Goal: Find specific page/section: Find specific page/section

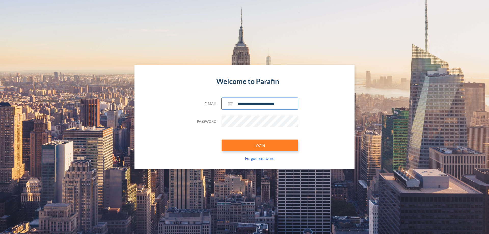
type input "**********"
click at [260, 145] on button "LOGIN" at bounding box center [260, 146] width 76 height 12
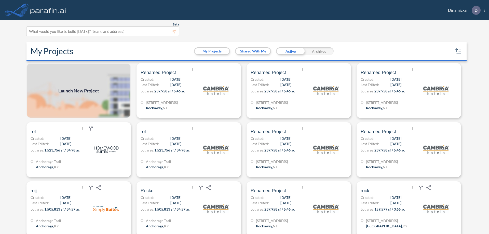
scroll to position [1, 0]
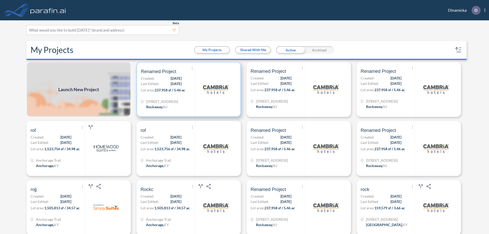
click at [188, 89] on p "Lot area: 237,958 sf / 5.46 ac" at bounding box center [168, 90] width 54 height 7
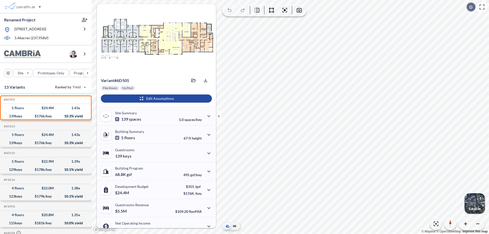
scroll to position [26, 0]
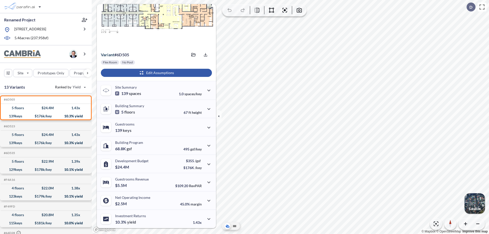
click at [156, 73] on div "button" at bounding box center [156, 73] width 111 height 8
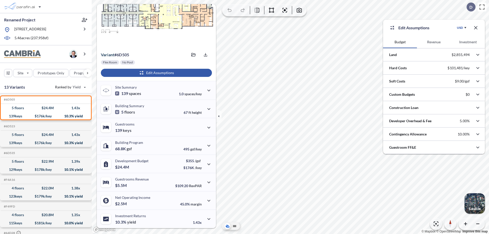
click at [468, 42] on button "Investment" at bounding box center [468, 42] width 34 height 12
